Goal: Information Seeking & Learning: Learn about a topic

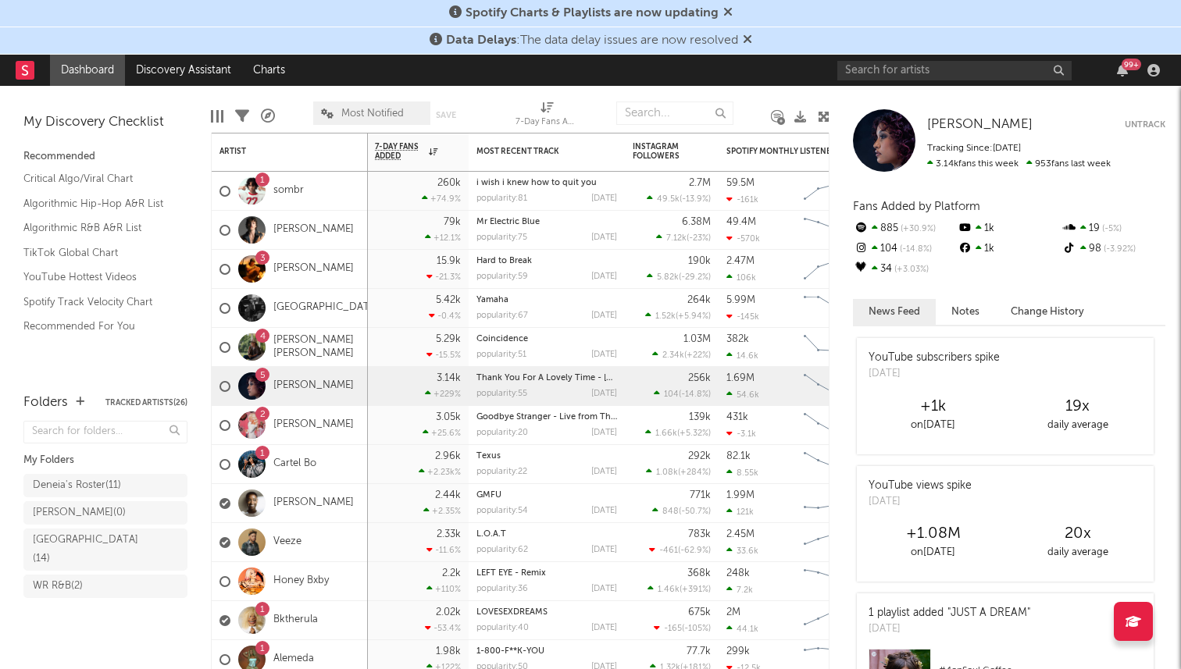
click at [729, 7] on icon at bounding box center [727, 11] width 9 height 12
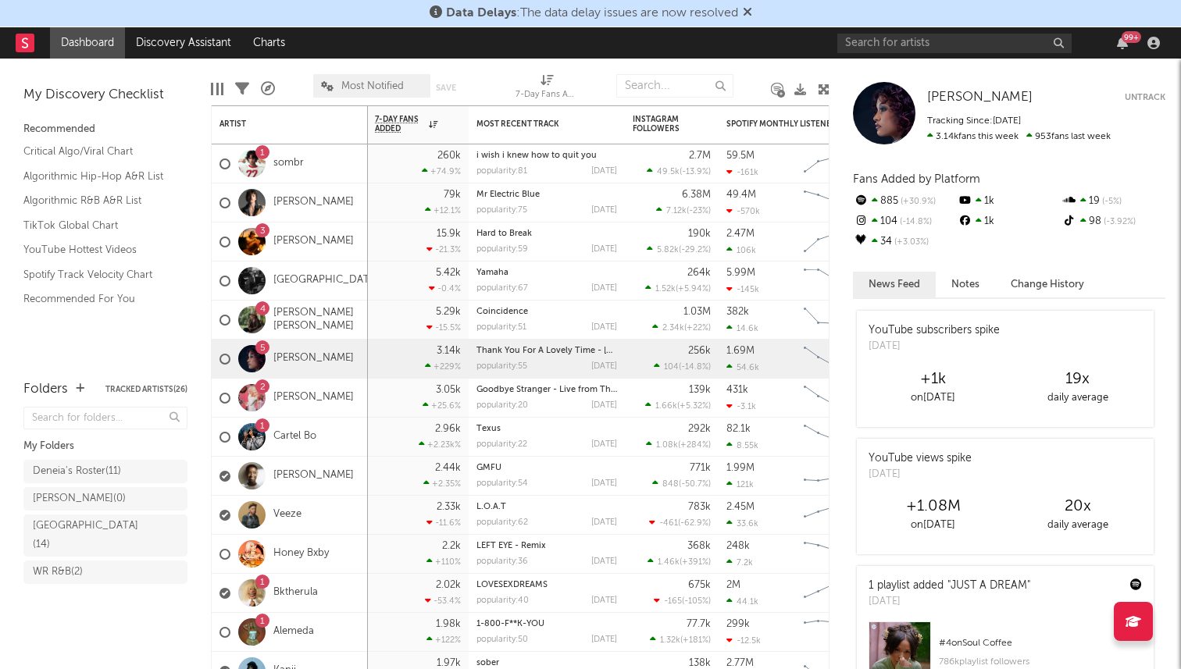
click at [754, 11] on div "Data Delays : The data delay issues are now resolved" at bounding box center [590, 13] width 1181 height 27
click at [751, 12] on icon at bounding box center [747, 11] width 9 height 12
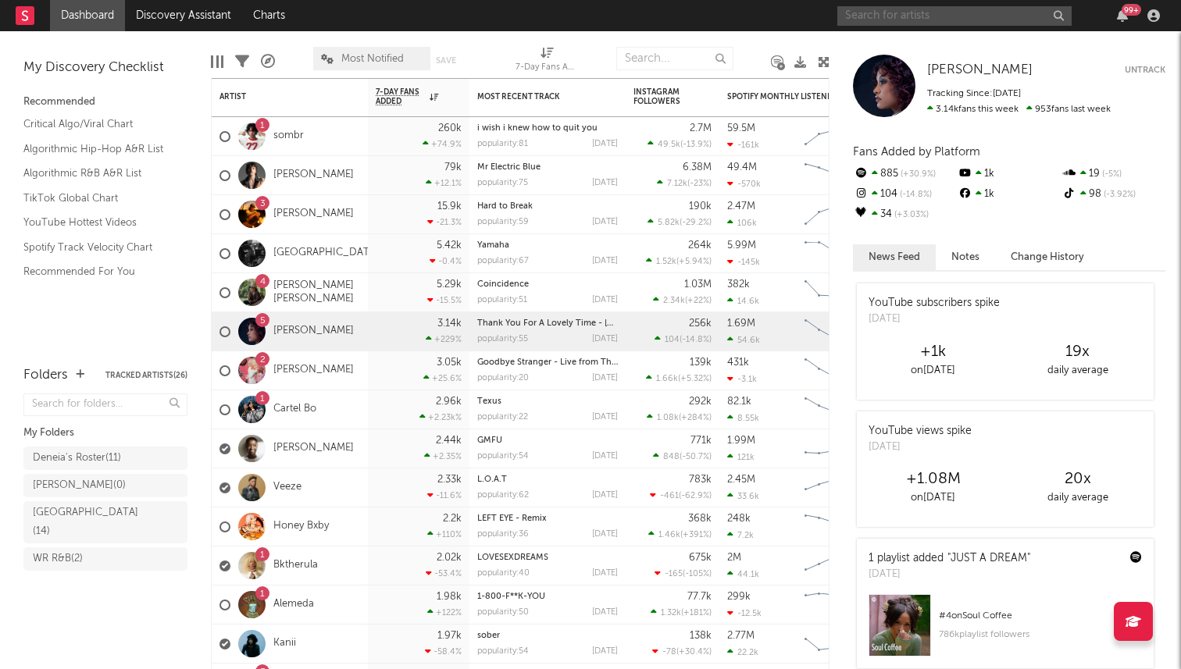
click at [888, 23] on input "text" at bounding box center [954, 16] width 234 height 20
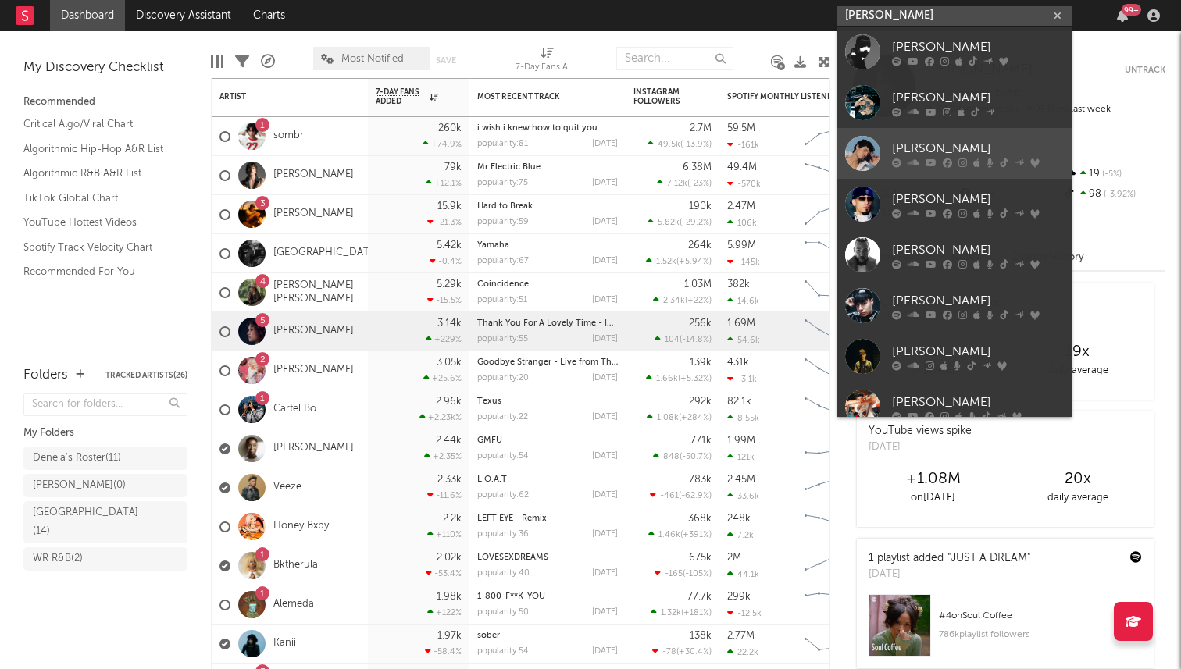
type input "[PERSON_NAME]"
click at [893, 148] on div "[PERSON_NAME]" at bounding box center [978, 148] width 172 height 19
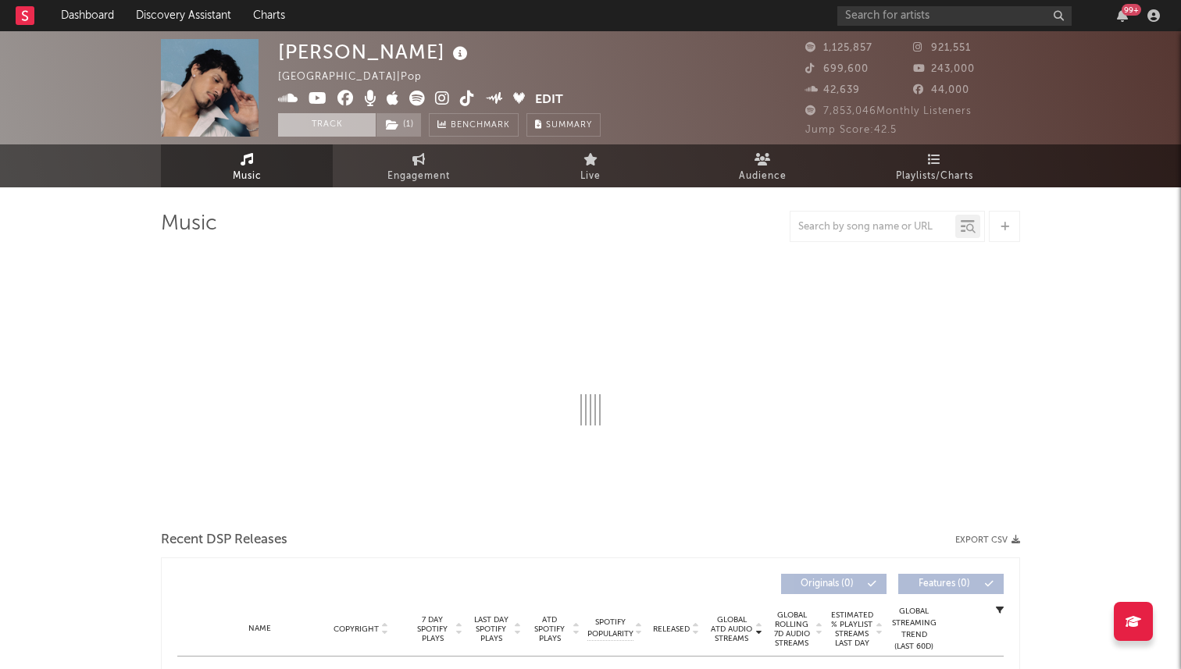
select select "6m"
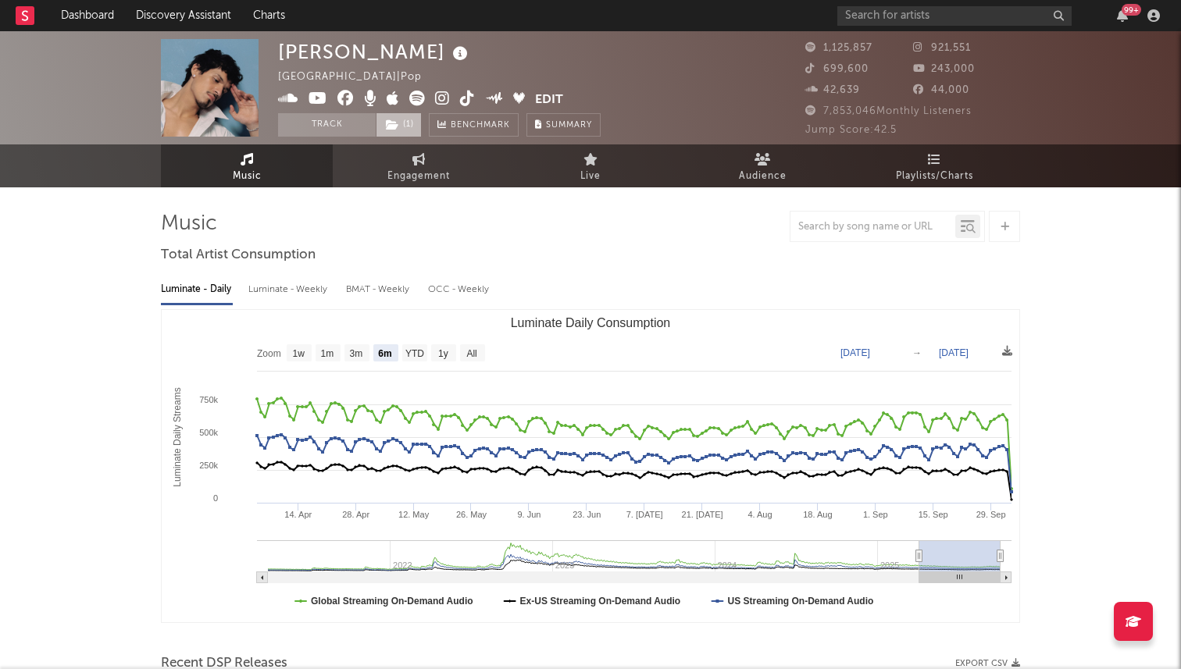
click at [401, 122] on span "( 1 )" at bounding box center [399, 124] width 46 height 23
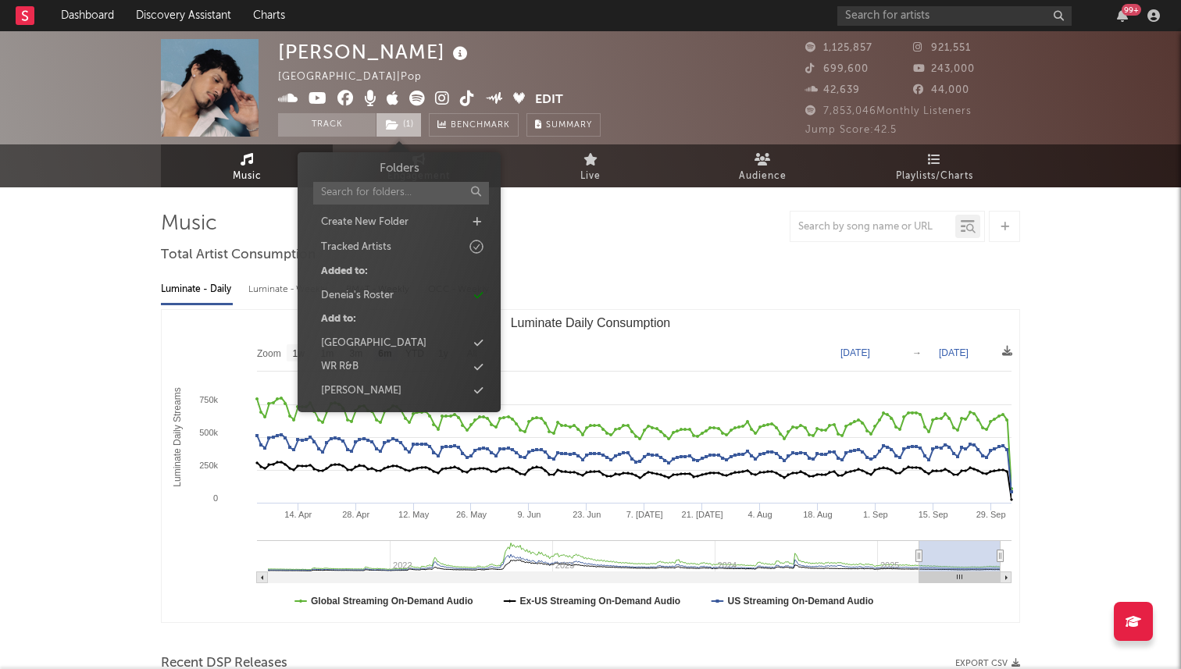
click at [401, 122] on span "( 1 )" at bounding box center [399, 124] width 46 height 23
